Goal: Task Accomplishment & Management: Use online tool/utility

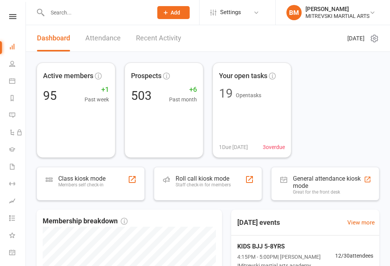
click at [13, 78] on icon at bounding box center [12, 81] width 6 height 6
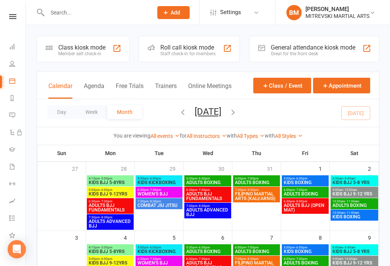
click at [325, 50] on div "General attendance kiosk mode" at bounding box center [313, 47] width 85 height 7
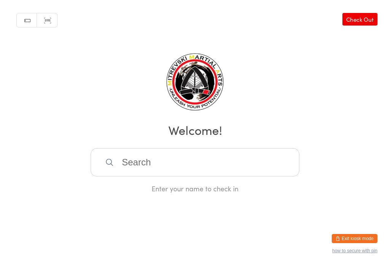
click at [50, 17] on link "Scanner input" at bounding box center [47, 20] width 20 height 14
type input "0351"
type input "0232"
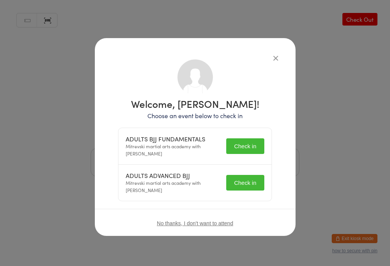
click at [249, 145] on button "Check in" at bounding box center [245, 146] width 38 height 16
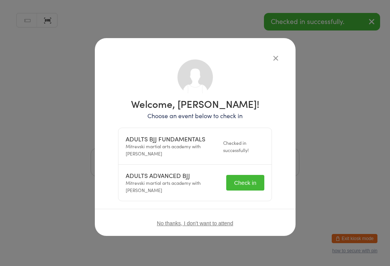
click at [250, 180] on button "Check in" at bounding box center [245, 183] width 38 height 16
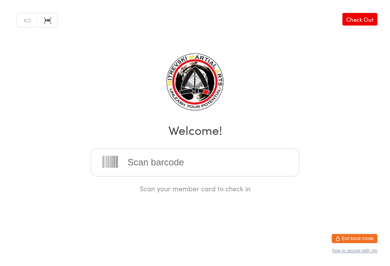
click at [178, 161] on input "search" at bounding box center [195, 162] width 209 height 28
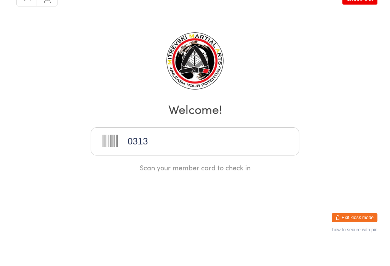
type input "0313"
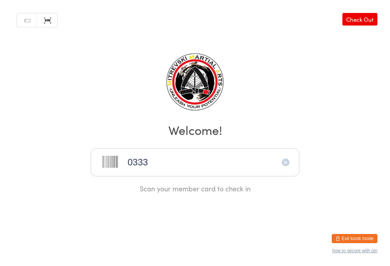
type input "0333"
type input "0284"
type input "02780278"
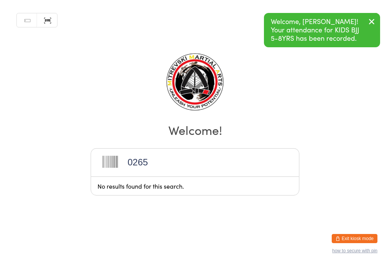
type input "0265"
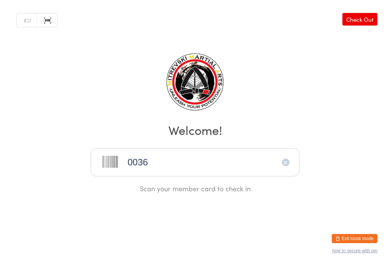
type input "0036"
type input "03490349"
